Goal: Task Accomplishment & Management: Use online tool/utility

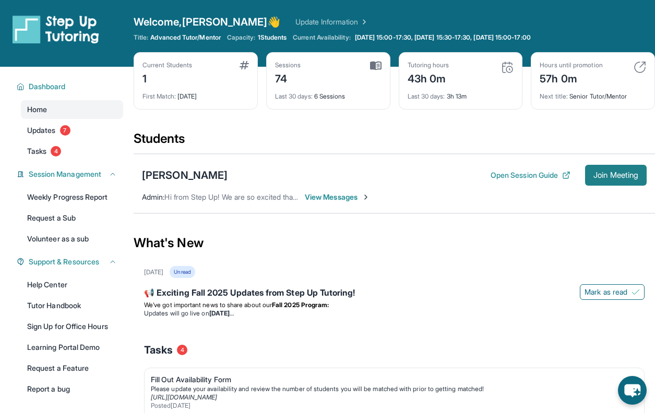
click at [628, 182] on button "Join Meeting" at bounding box center [616, 175] width 62 height 21
click at [610, 175] on span "Join Meeting" at bounding box center [615, 175] width 45 height 6
click at [603, 173] on span "Join Meeting" at bounding box center [615, 175] width 45 height 6
click at [629, 173] on span "Join Meeting" at bounding box center [615, 175] width 45 height 6
click at [621, 165] on button "Join Meeting" at bounding box center [616, 175] width 62 height 21
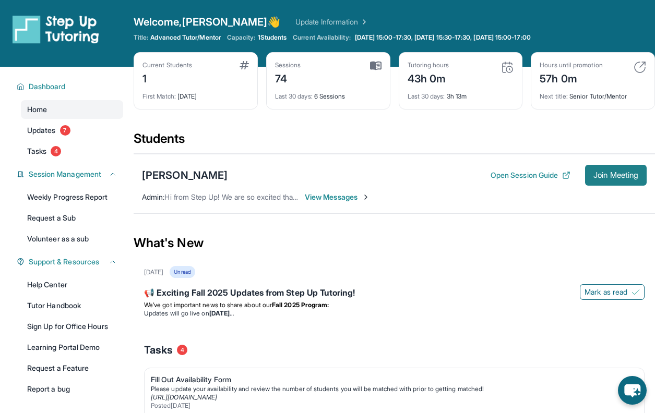
click at [622, 173] on span "Join Meeting" at bounding box center [615, 175] width 45 height 6
click at [629, 180] on button "Join Meeting" at bounding box center [616, 175] width 62 height 21
